Goal: Find specific page/section: Find specific page/section

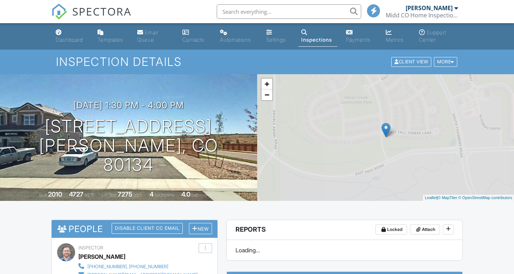
click at [56, 13] on img at bounding box center [59, 12] width 16 height 16
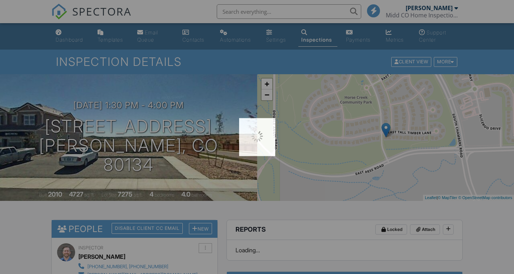
scroll to position [547, 0]
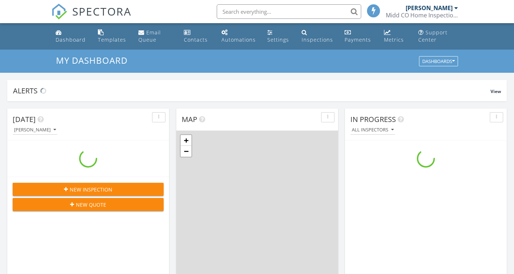
scroll to position [670, 527]
